Goal: Information Seeking & Learning: Learn about a topic

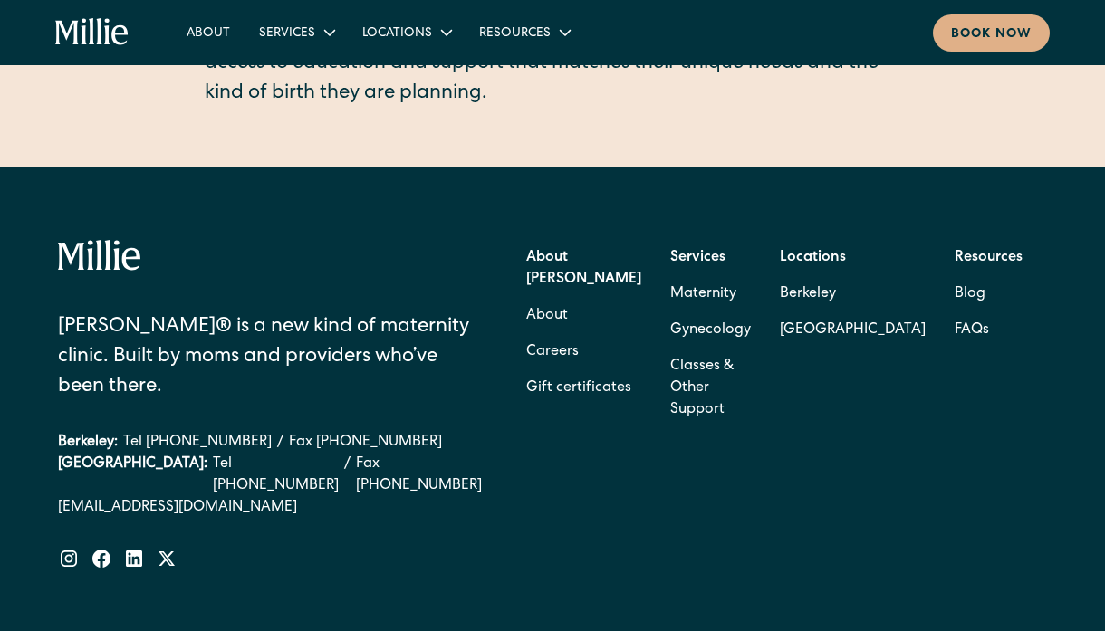
scroll to position [779, 0]
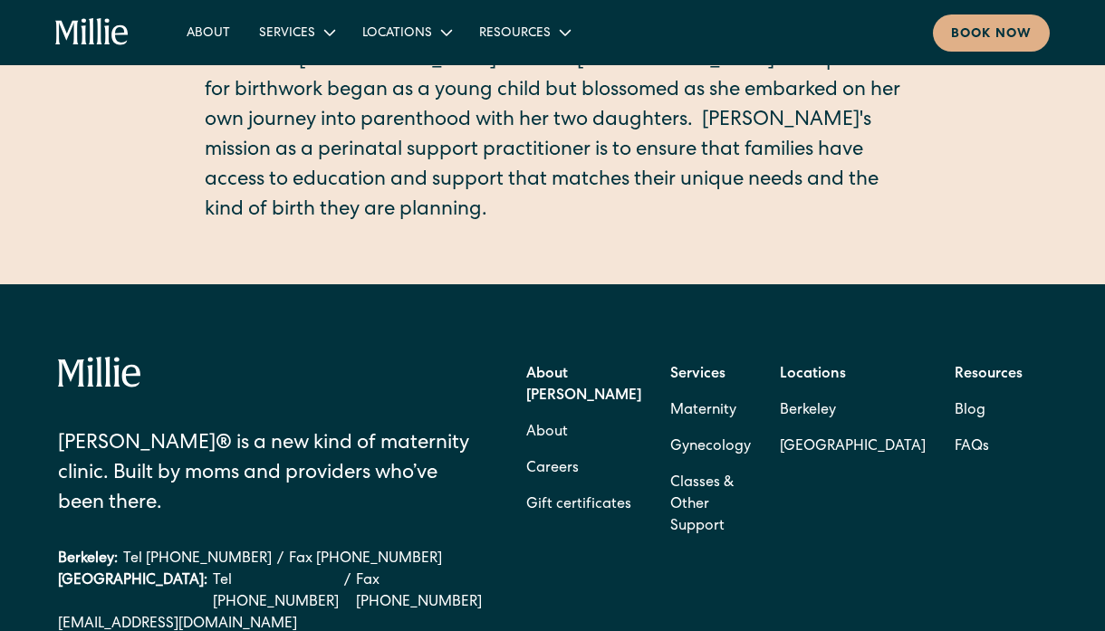
scroll to position [534, 0]
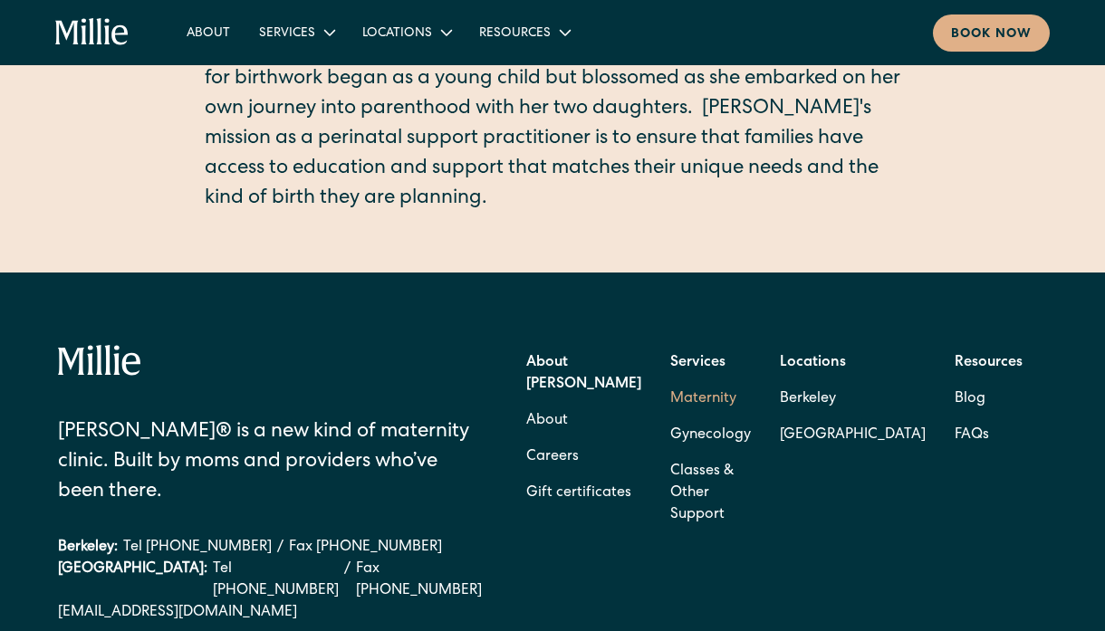
click at [723, 397] on link "Maternity" at bounding box center [703, 399] width 66 height 36
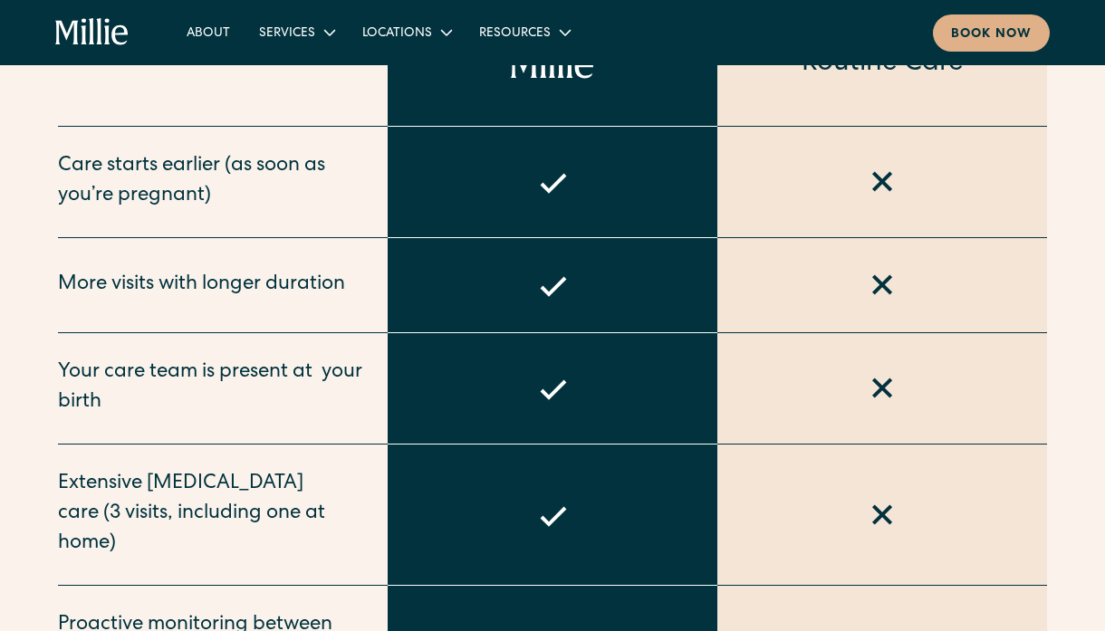
scroll to position [1007, 0]
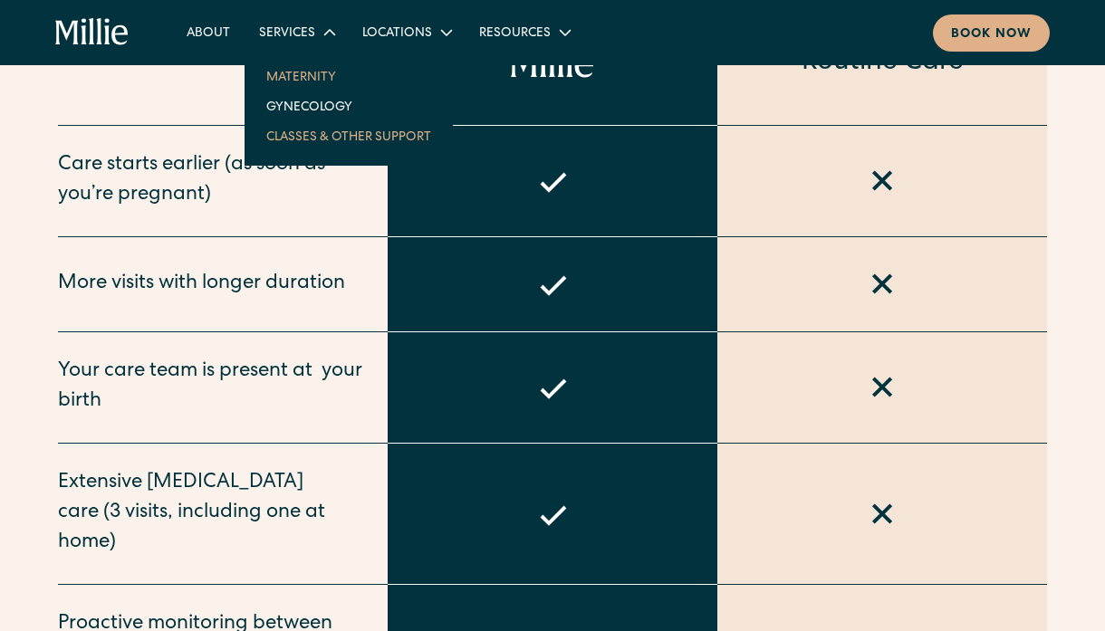
click at [302, 130] on link "Classes & Other Support" at bounding box center [349, 136] width 194 height 30
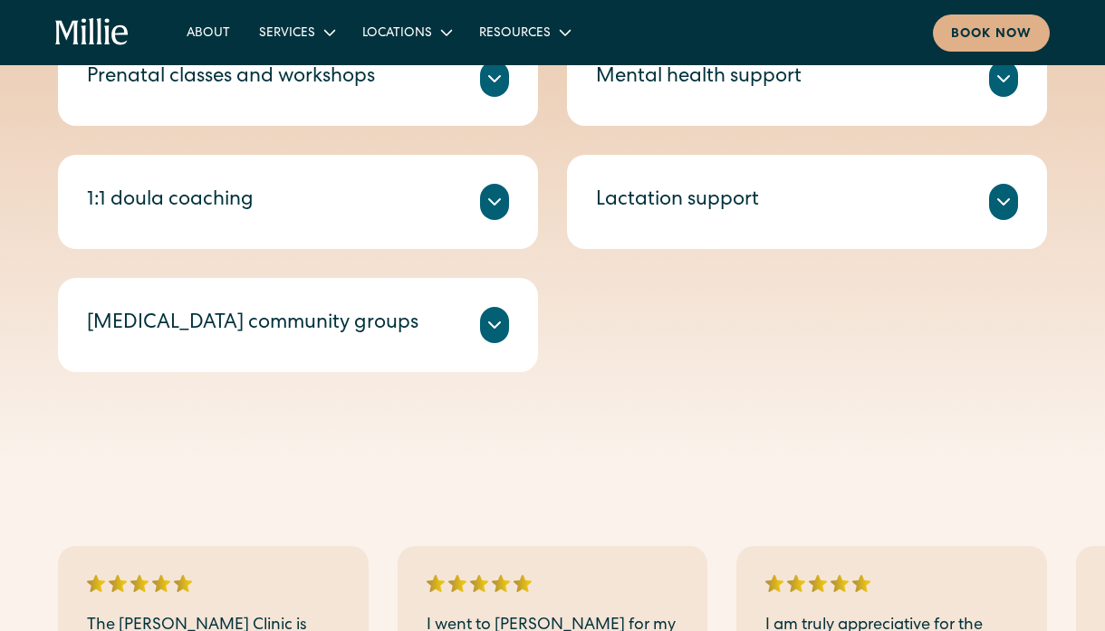
scroll to position [763, 0]
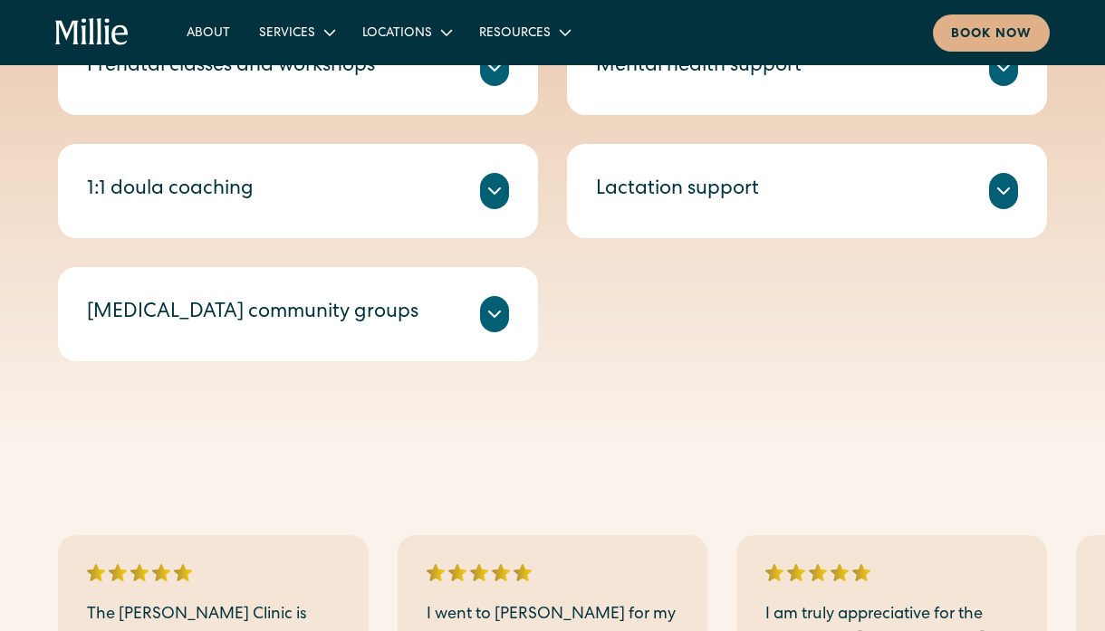
click at [490, 176] on div at bounding box center [494, 191] width 29 height 36
